Goal: Find specific page/section: Find specific page/section

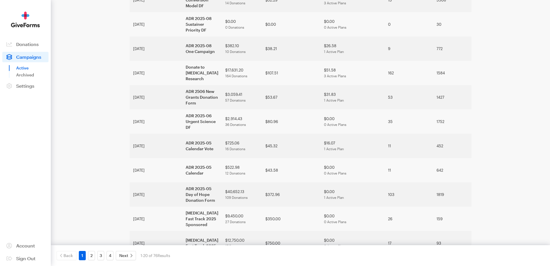
scroll to position [299, 0]
click at [110, 255] on link "4" at bounding box center [110, 255] width 7 height 9
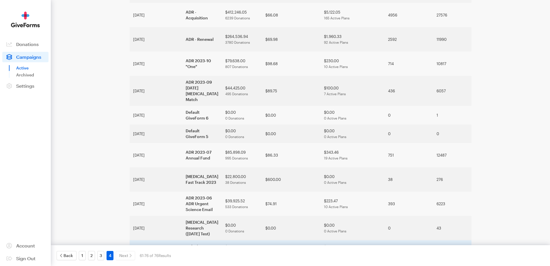
scroll to position [116, 0]
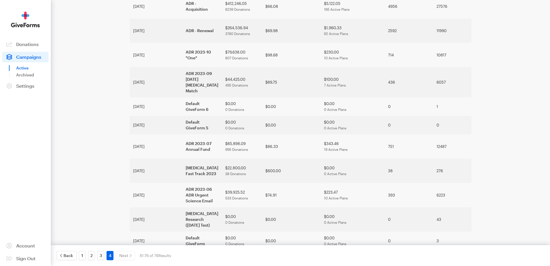
click at [198, 250] on td "[MEDICAL_DATA] Research - Jan" at bounding box center [202, 262] width 40 height 24
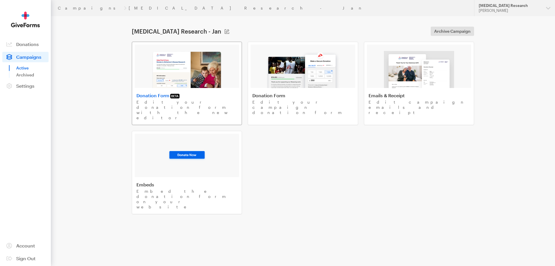
click at [187, 74] on img at bounding box center [186, 69] width 71 height 37
click at [109, 52] on main "[MEDICAL_DATA] Research - Jan Campaign Name [MEDICAL_DATA] Research - Jan Save …" at bounding box center [277, 131] width 416 height 231
click at [357, 173] on div "Donation Form BETA Edit your donation form with the new editor Donation Form Ed…" at bounding box center [303, 128] width 342 height 172
